Goal: Task Accomplishment & Management: Manage account settings

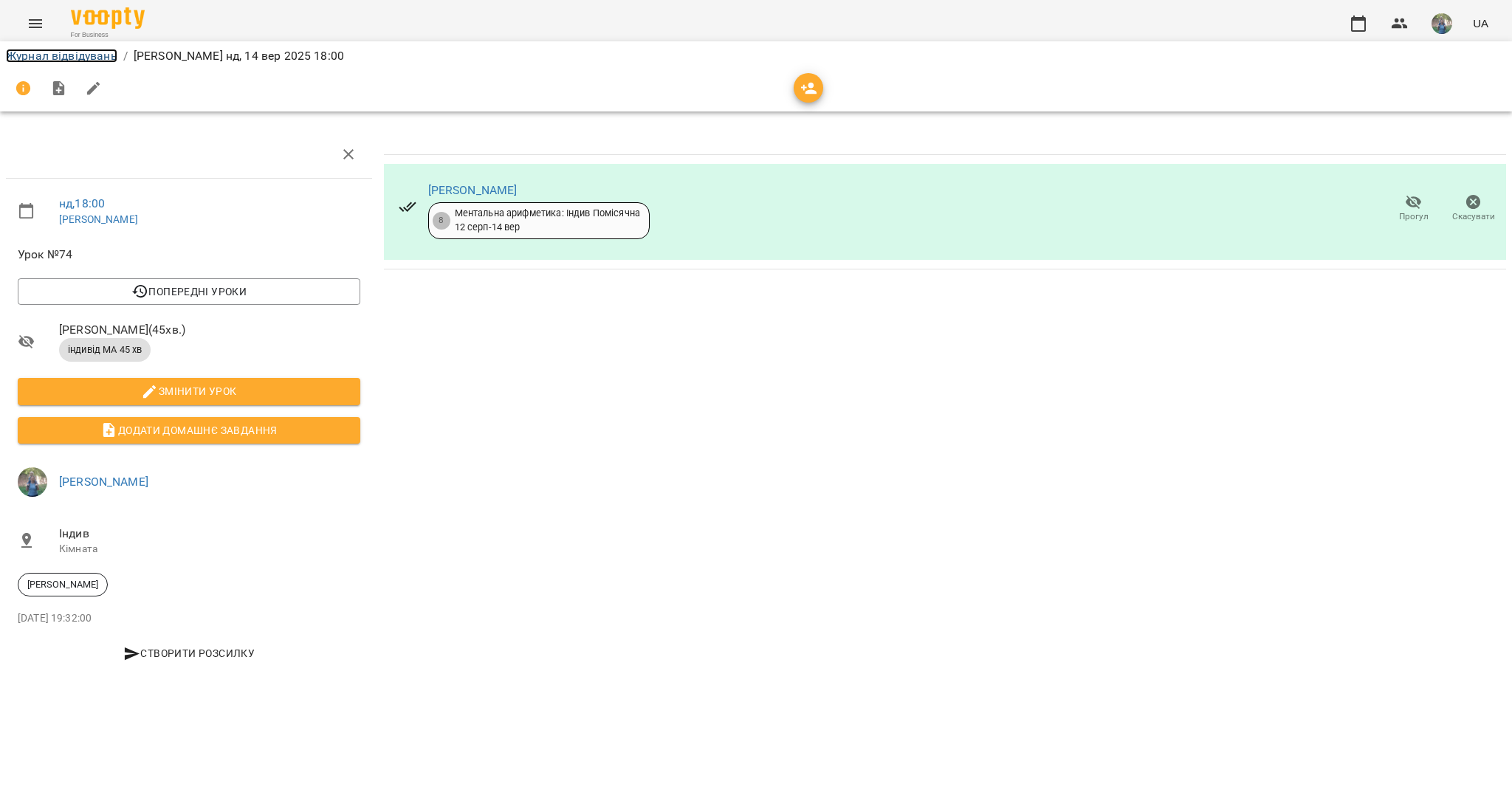
click at [35, 58] on link "Журнал відвідувань" at bounding box center [62, 56] width 111 height 14
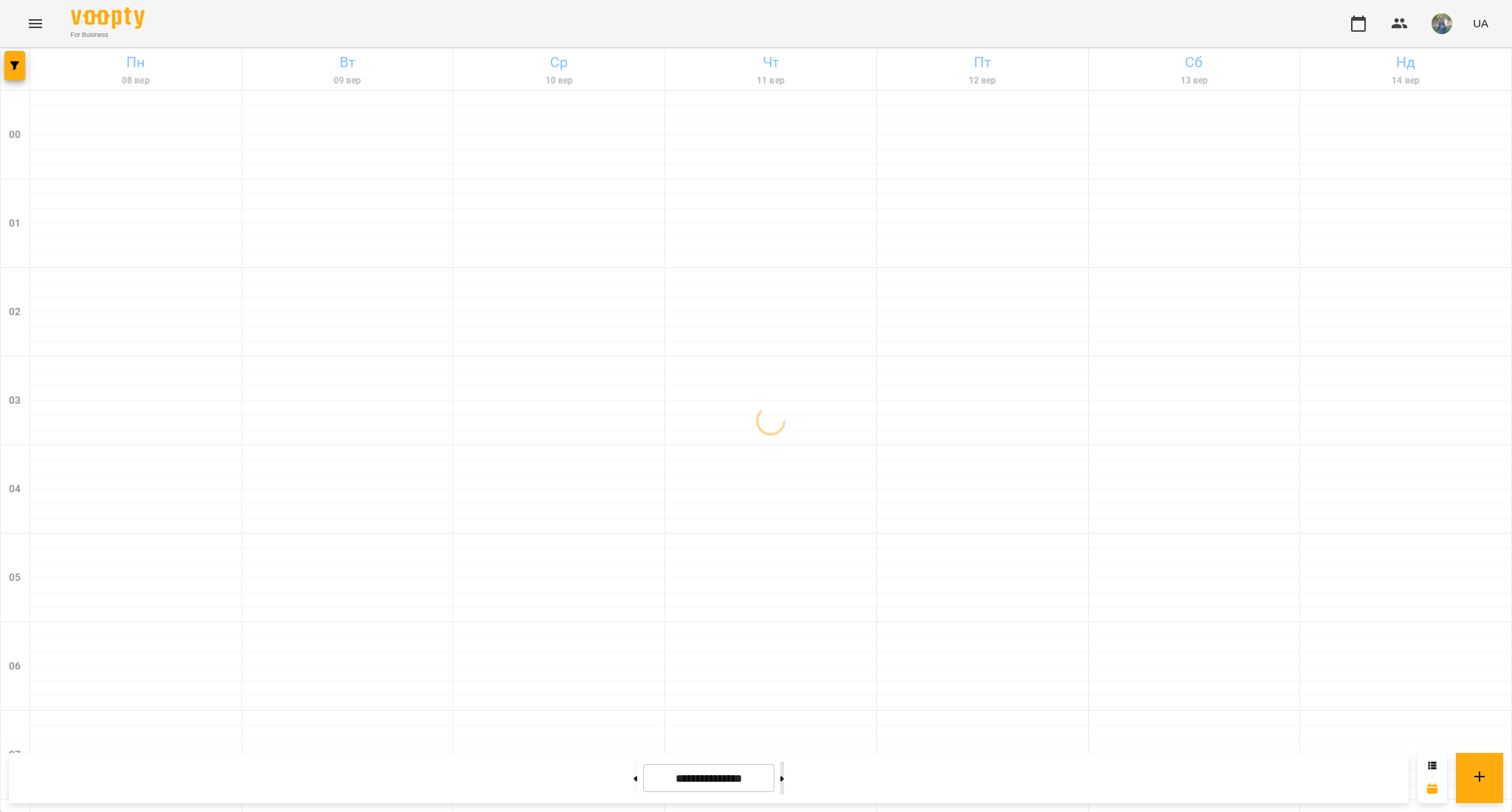
click at [784, 772] on button at bounding box center [782, 779] width 4 height 32
type input "**********"
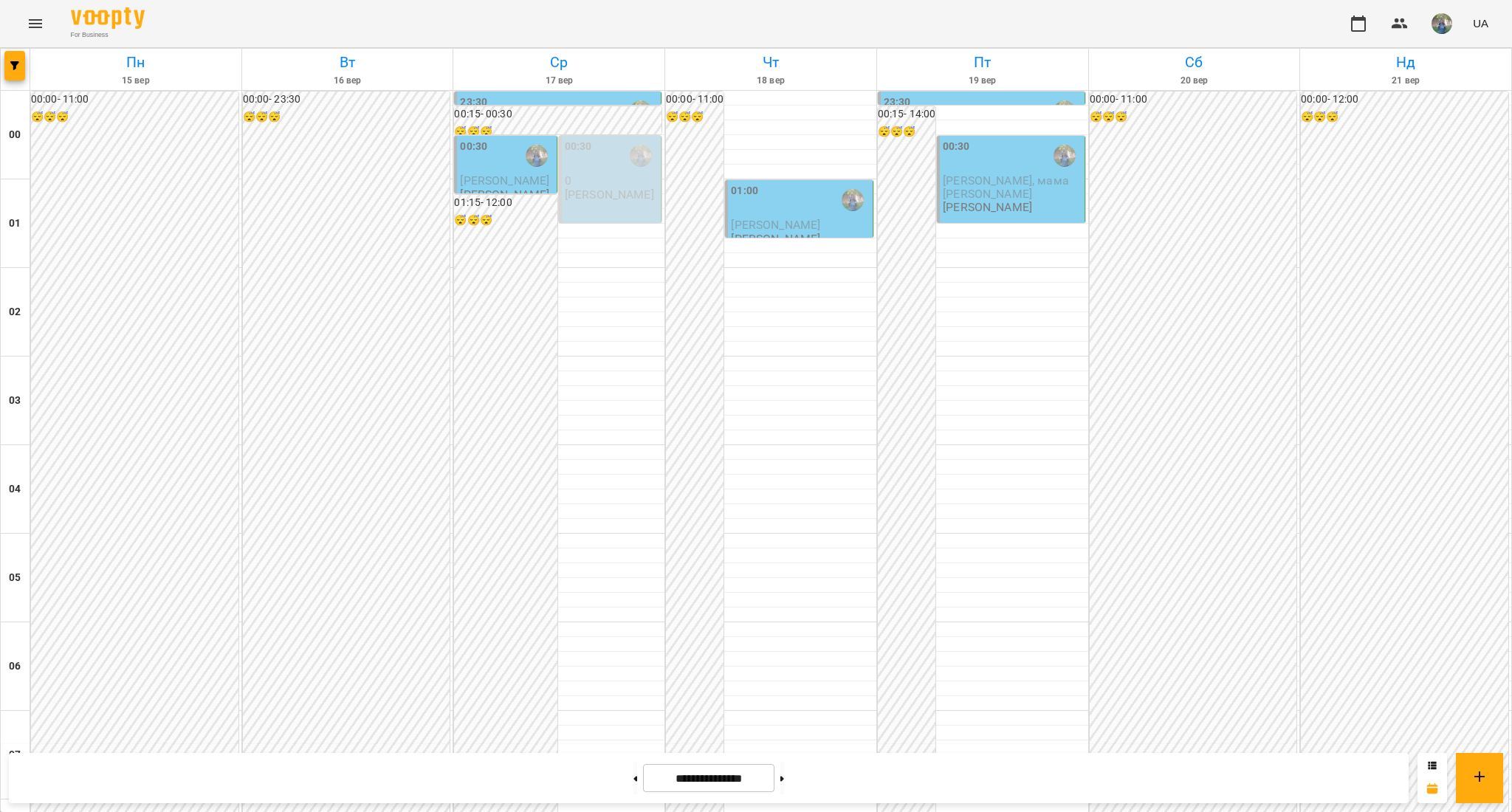
scroll to position [985, 0]
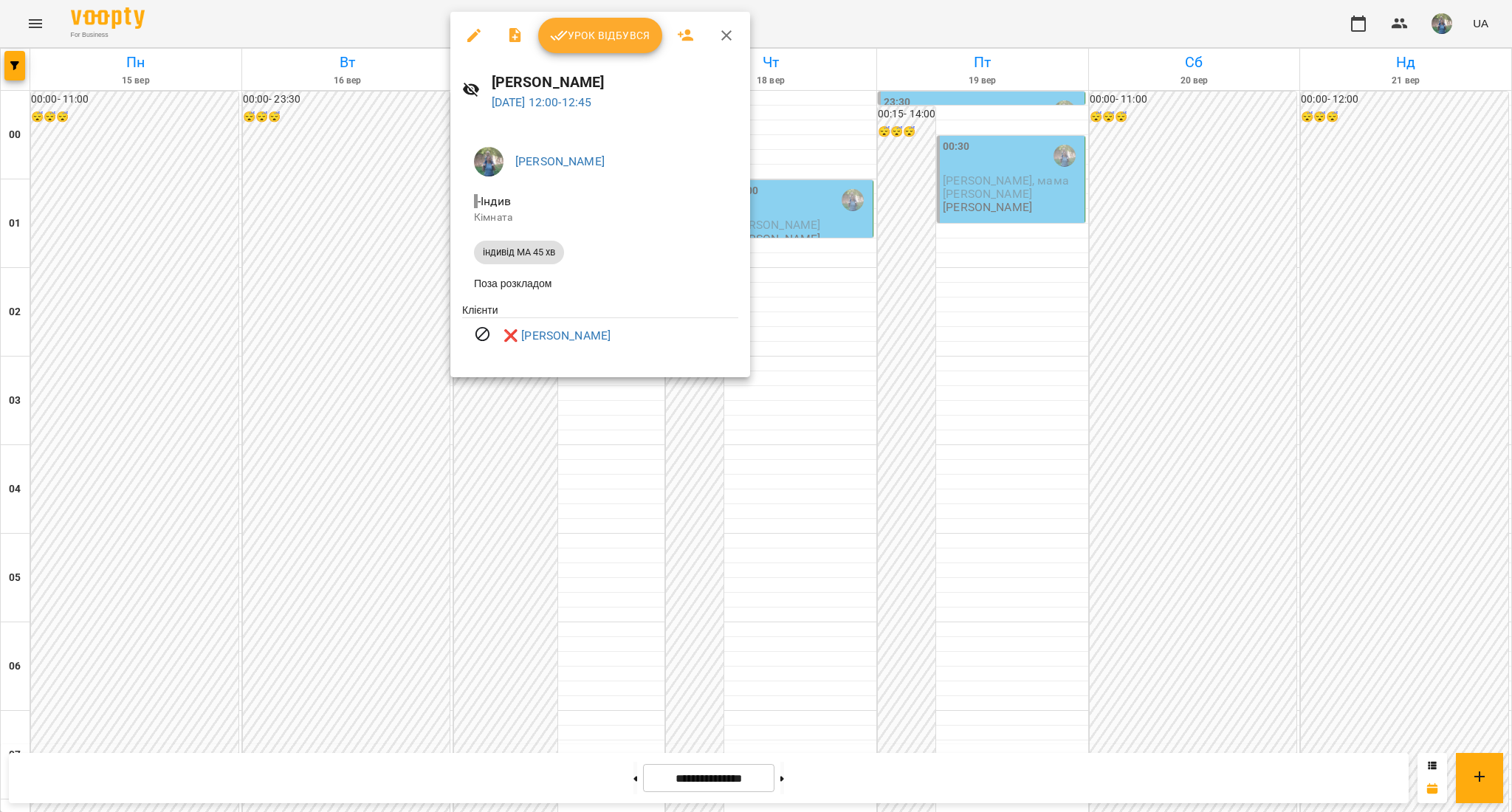
click at [89, 143] on div at bounding box center [756, 406] width 1512 height 812
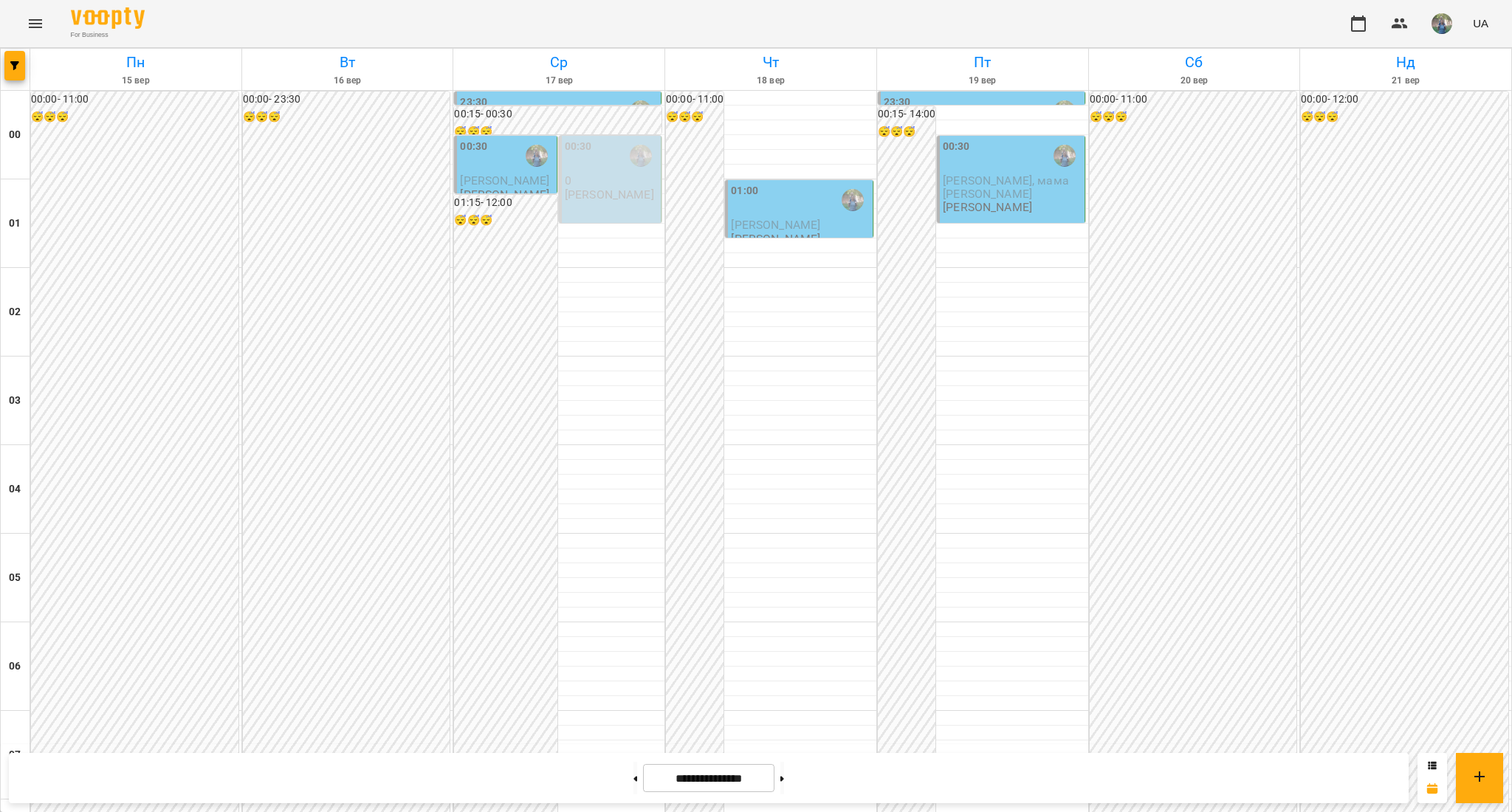
scroll to position [887, 0]
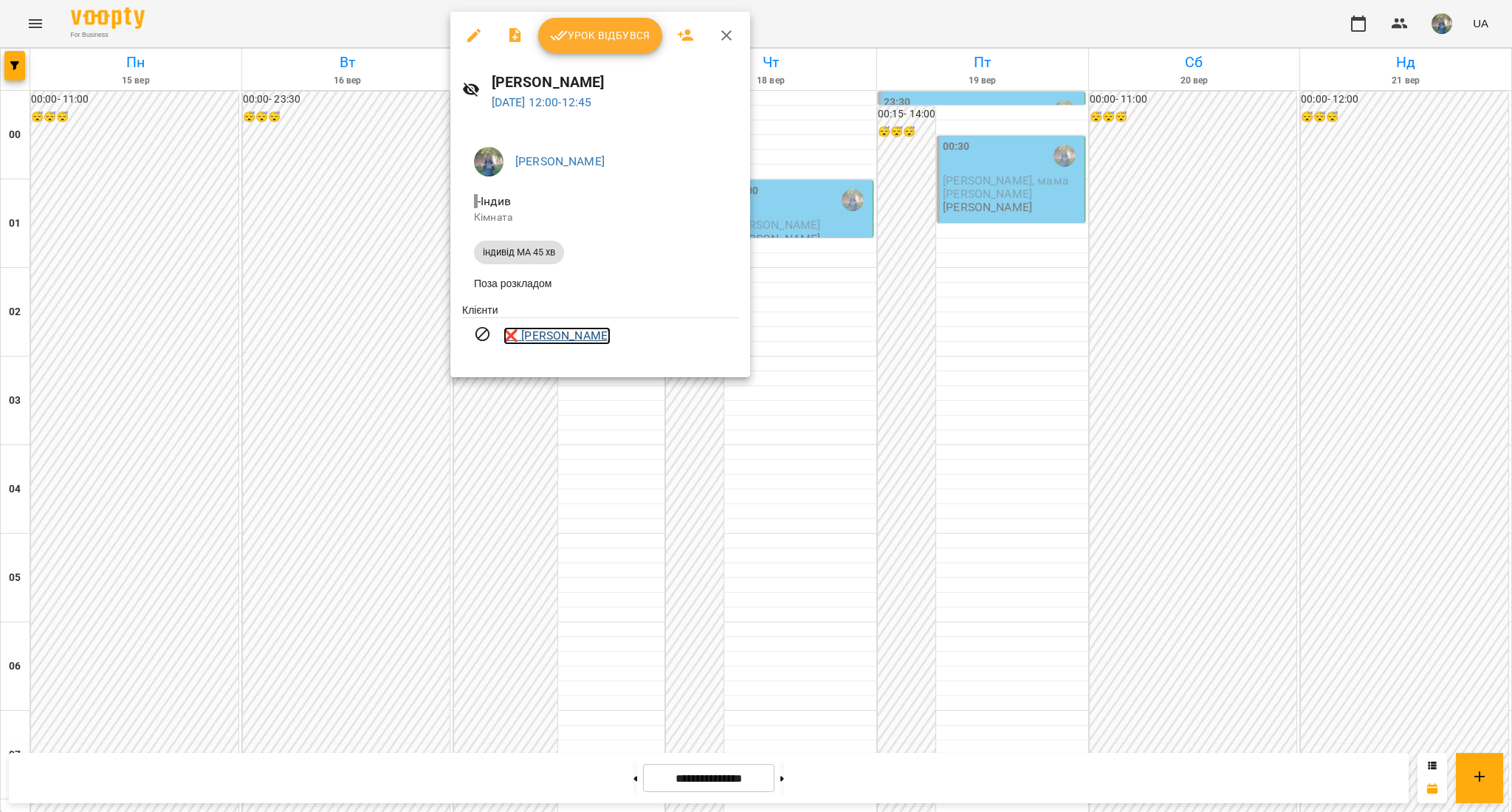
click at [542, 340] on link "❌ [PERSON_NAME]" at bounding box center [556, 336] width 107 height 18
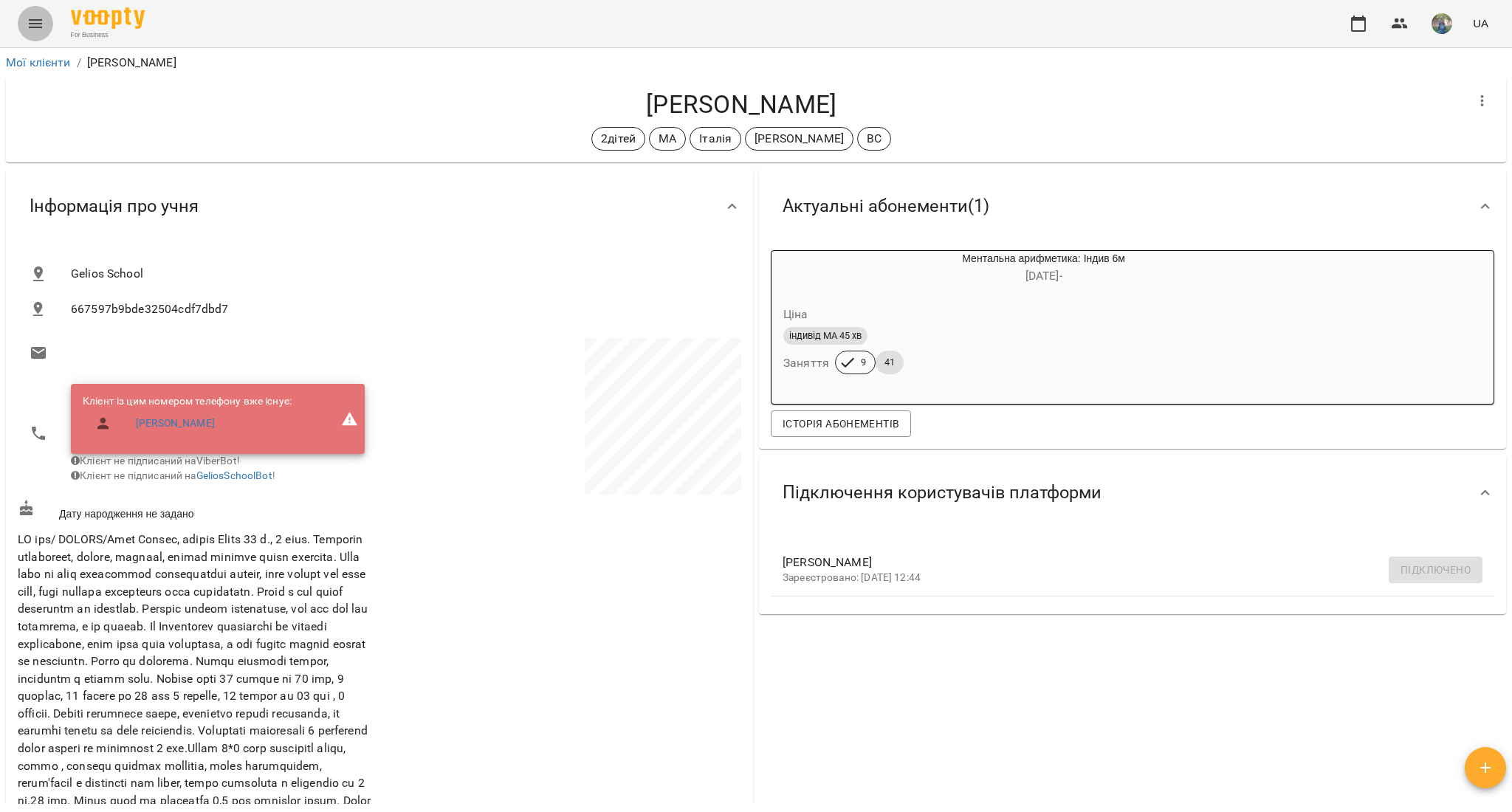
click at [33, 34] on button "Menu" at bounding box center [35, 23] width 35 height 35
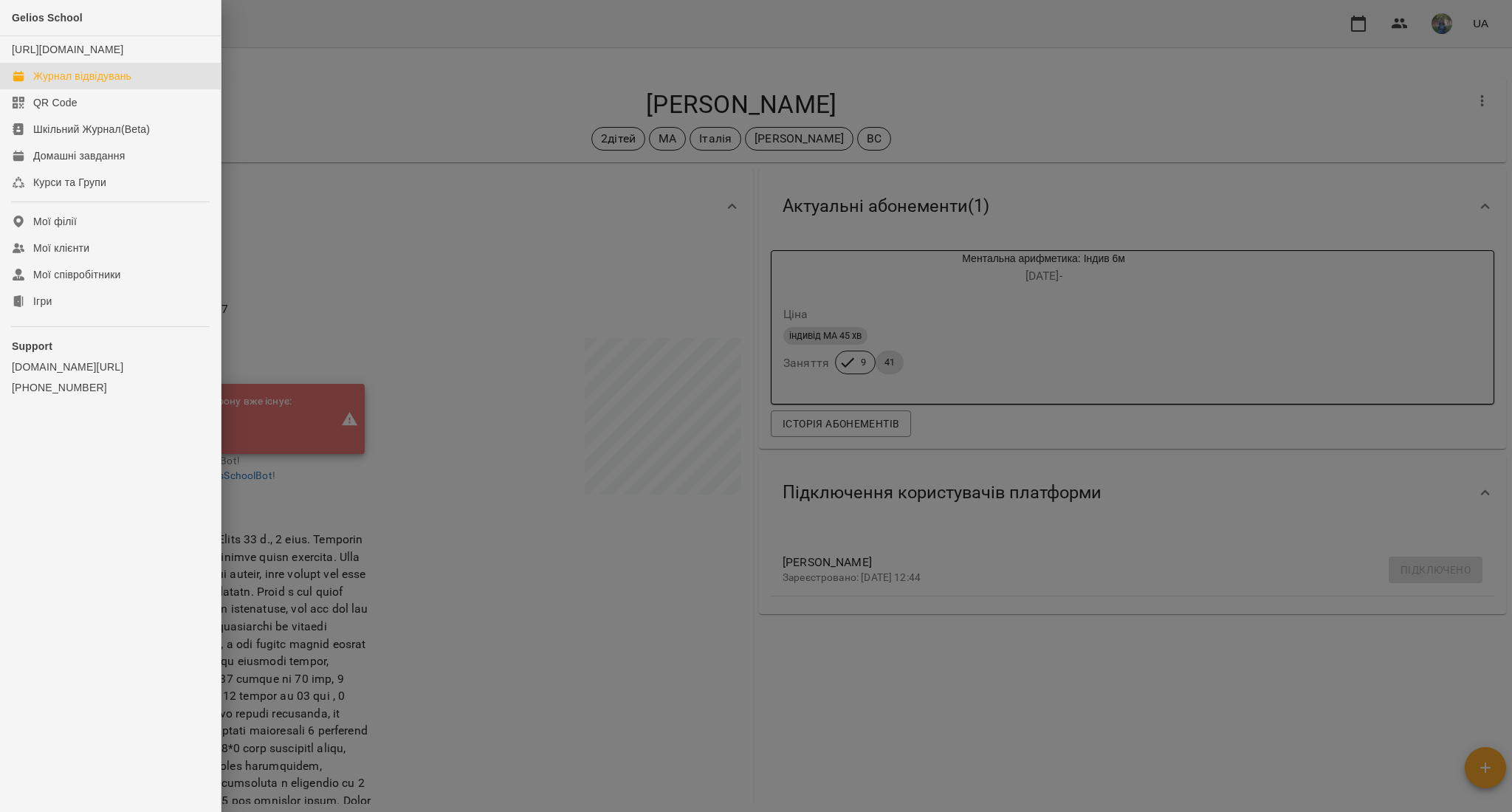
click at [61, 84] on div "Журнал відвідувань" at bounding box center [82, 76] width 98 height 14
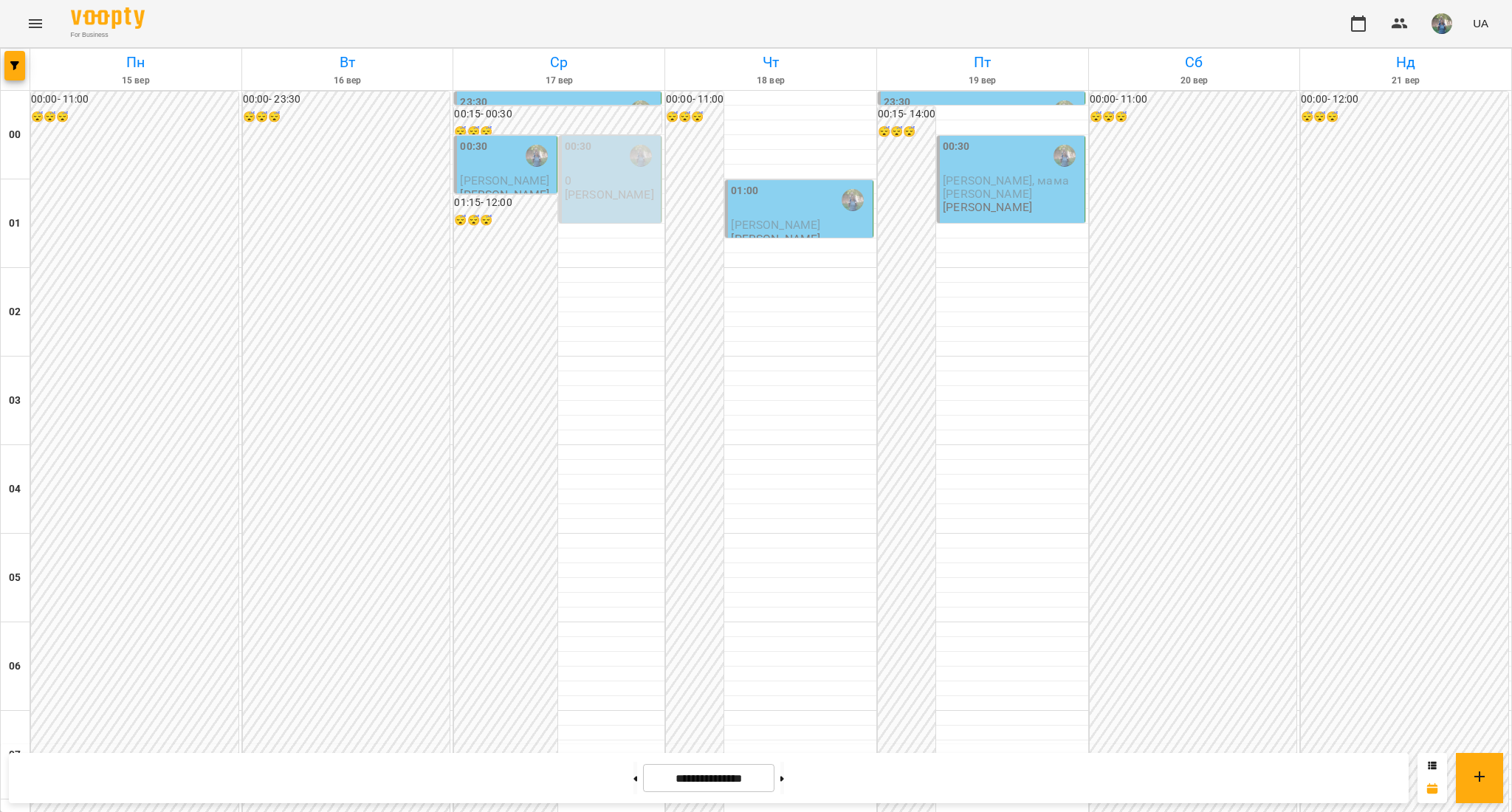
scroll to position [1182, 0]
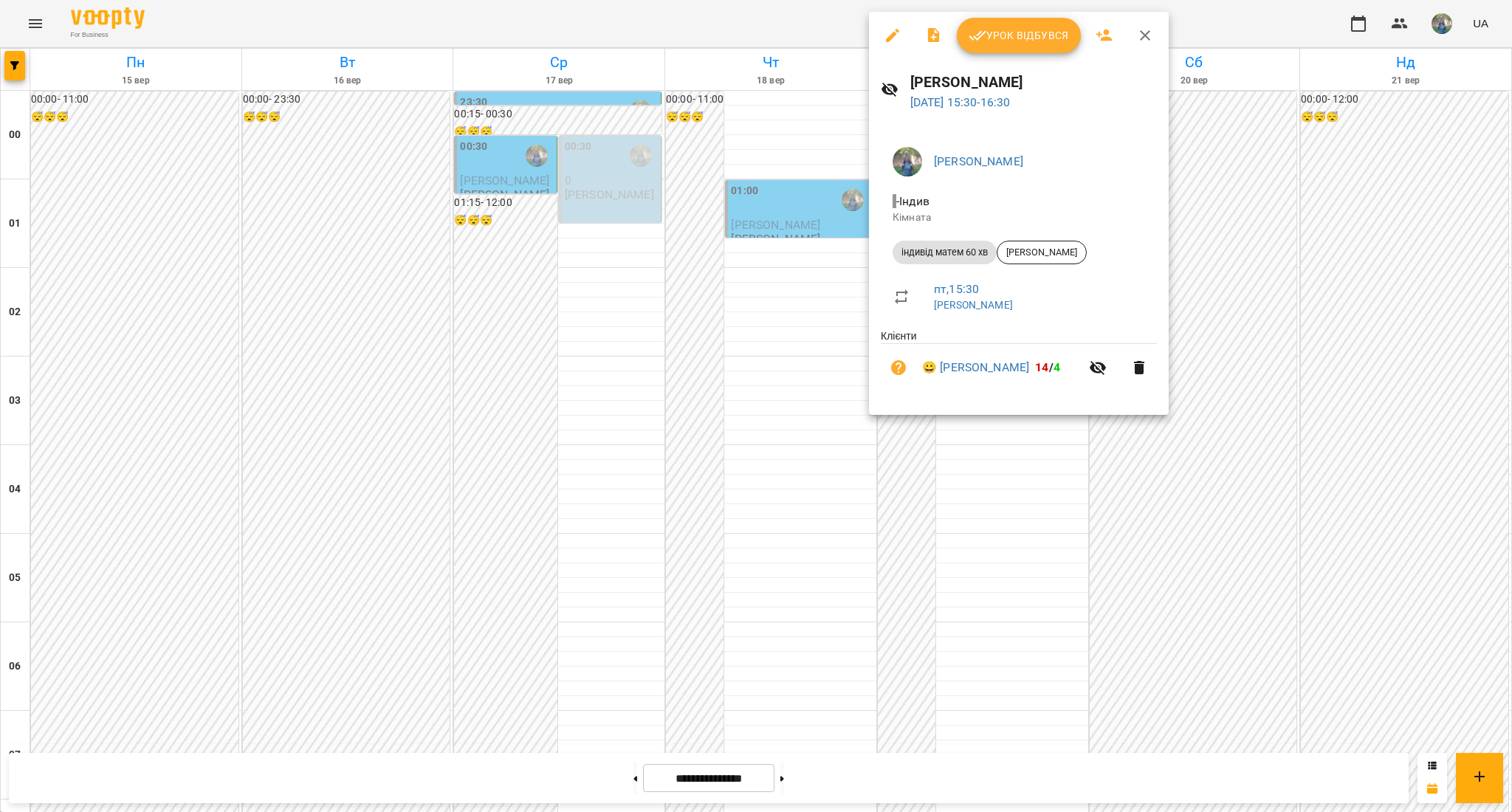
click at [819, 345] on div at bounding box center [756, 406] width 1512 height 812
